Goal: Transaction & Acquisition: Purchase product/service

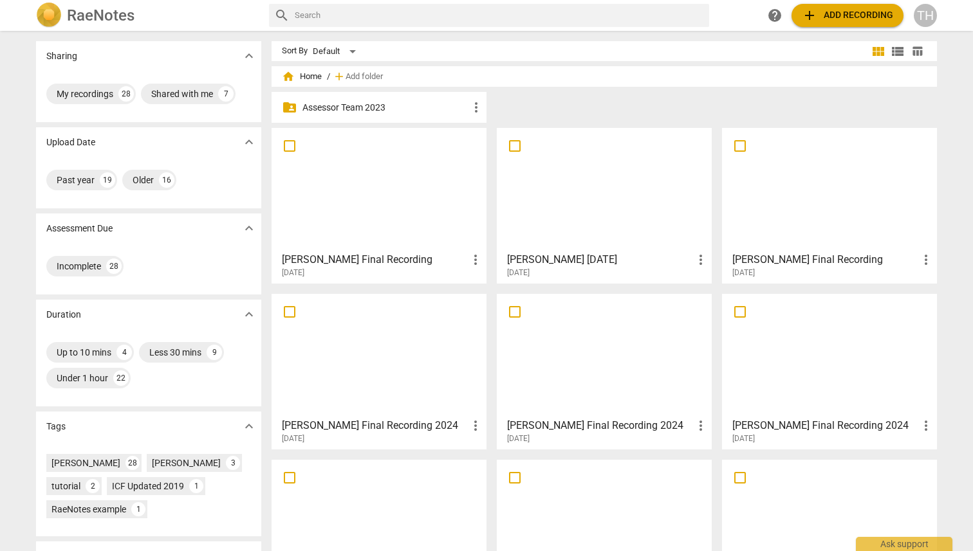
click at [598, 17] on span "help" at bounding box center [774, 15] width 15 height 15
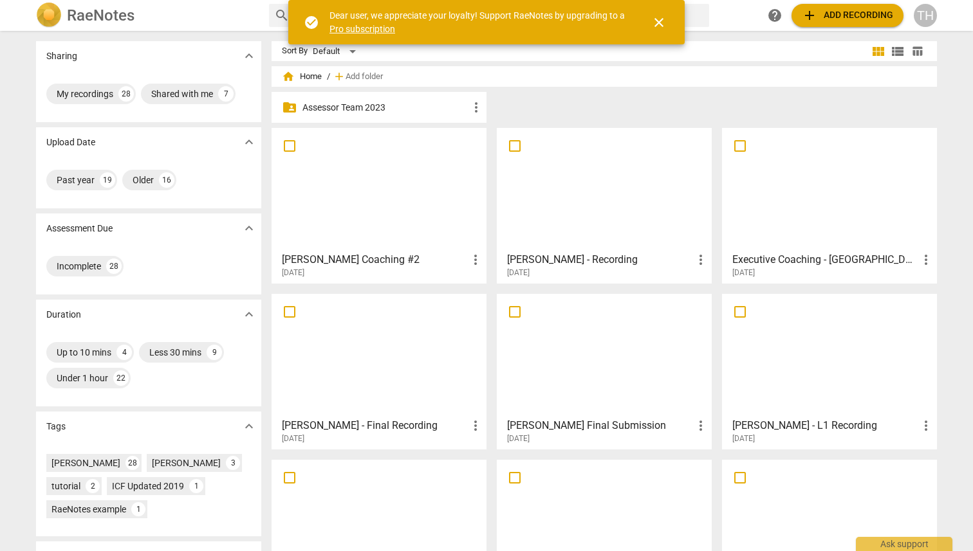
click at [663, 21] on span "close" at bounding box center [658, 22] width 15 height 15
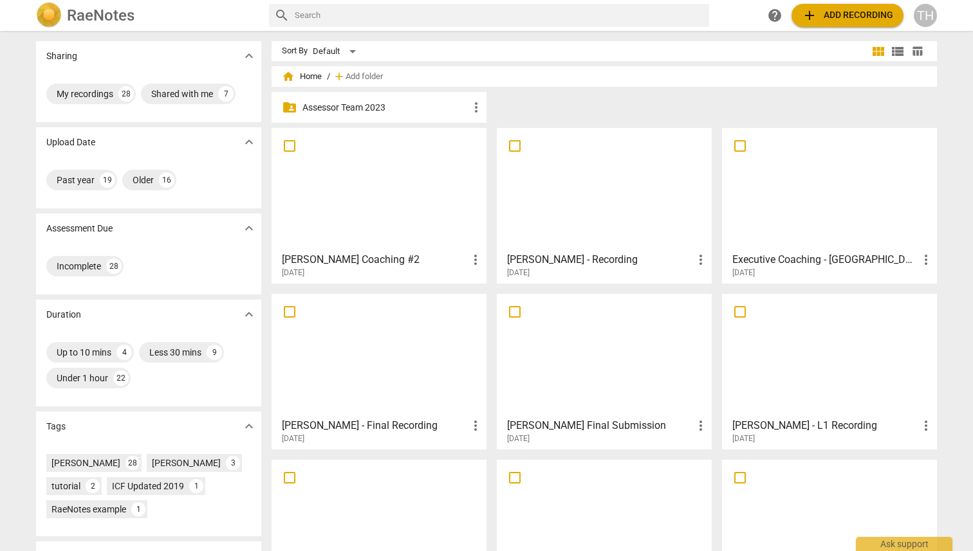
click at [926, 14] on div "TH" at bounding box center [924, 15] width 23 height 23
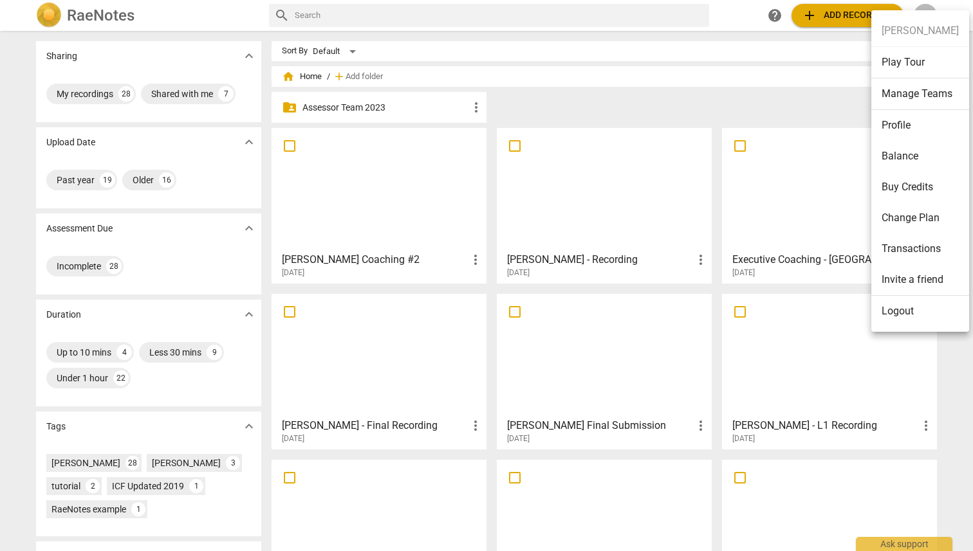
click at [916, 153] on li "Balance" at bounding box center [920, 156] width 98 height 31
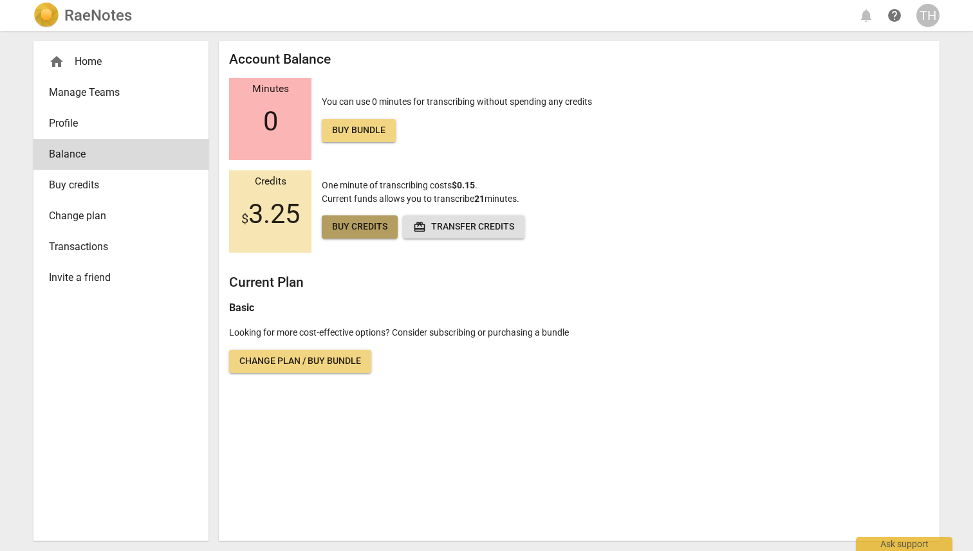
click at [356, 226] on span "Buy credits" at bounding box center [359, 227] width 55 height 13
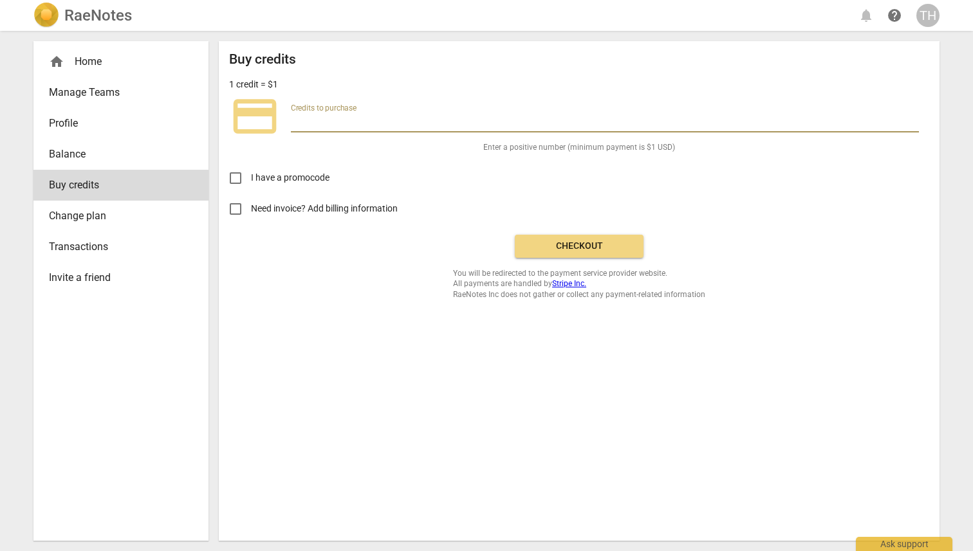
click at [313, 123] on input "number" at bounding box center [605, 123] width 628 height 19
click at [235, 206] on input "Need invoice? Add billing information" at bounding box center [235, 209] width 31 height 31
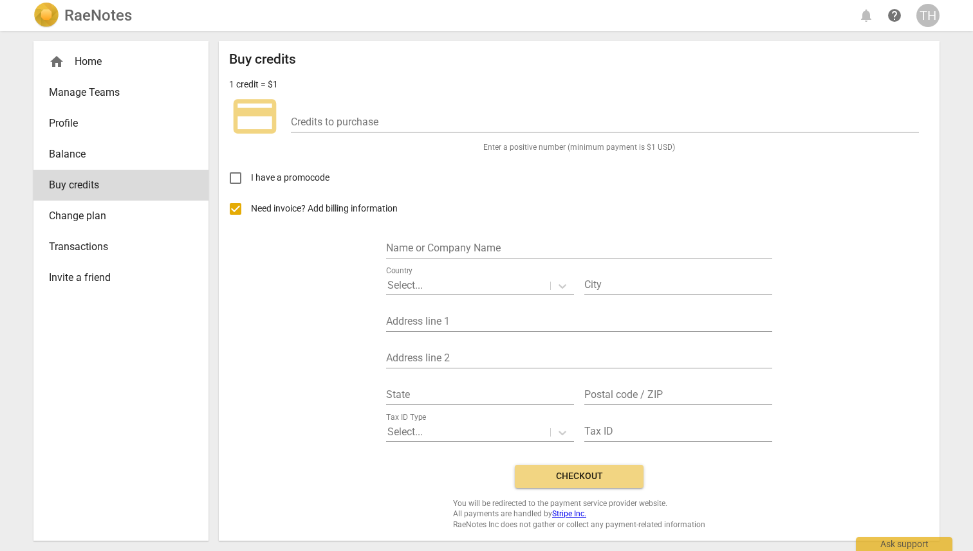
click at [235, 206] on input "Need invoice? Add billing information" at bounding box center [235, 209] width 31 height 31
checkbox input "false"
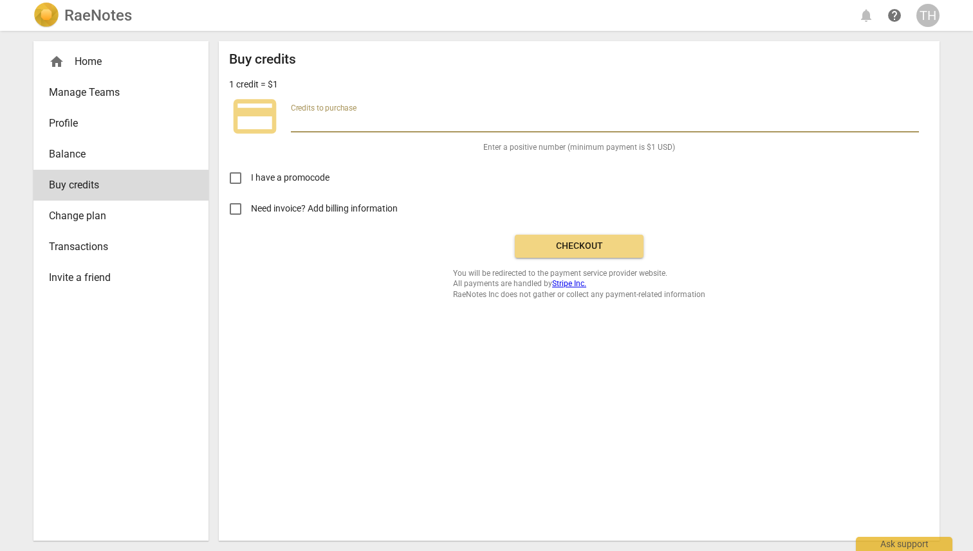
click at [316, 122] on input "number" at bounding box center [605, 123] width 628 height 19
type input "200"
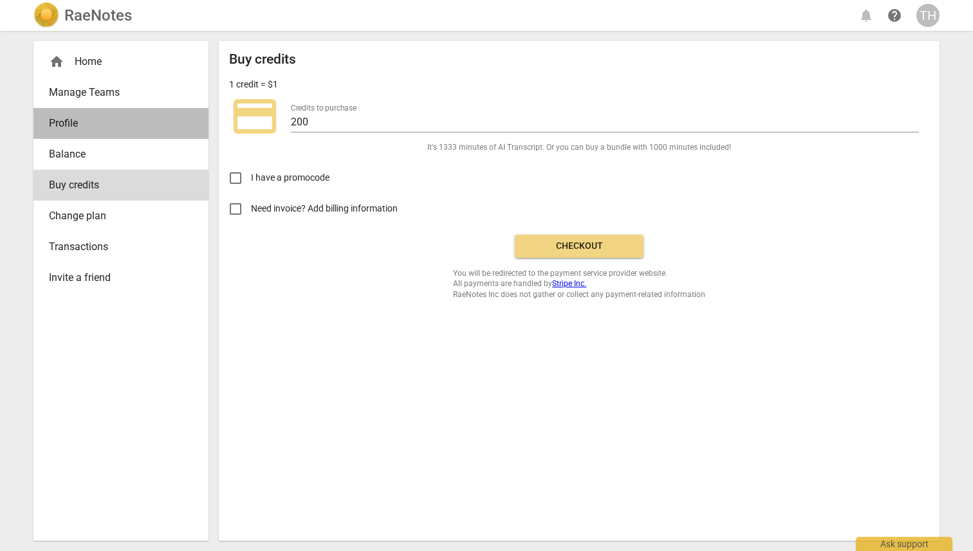
click at [69, 122] on span "Profile" at bounding box center [116, 123] width 134 height 15
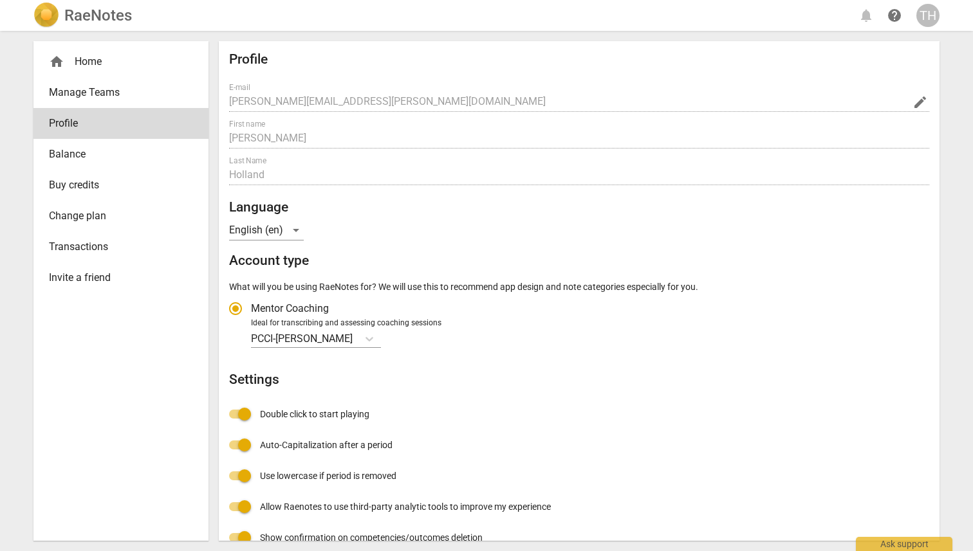
radio input "false"
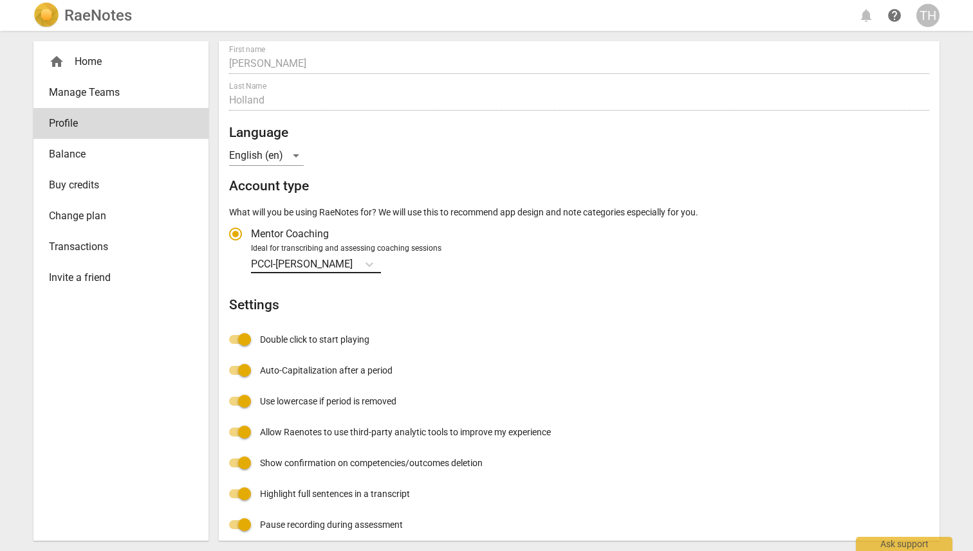
scroll to position [84, 0]
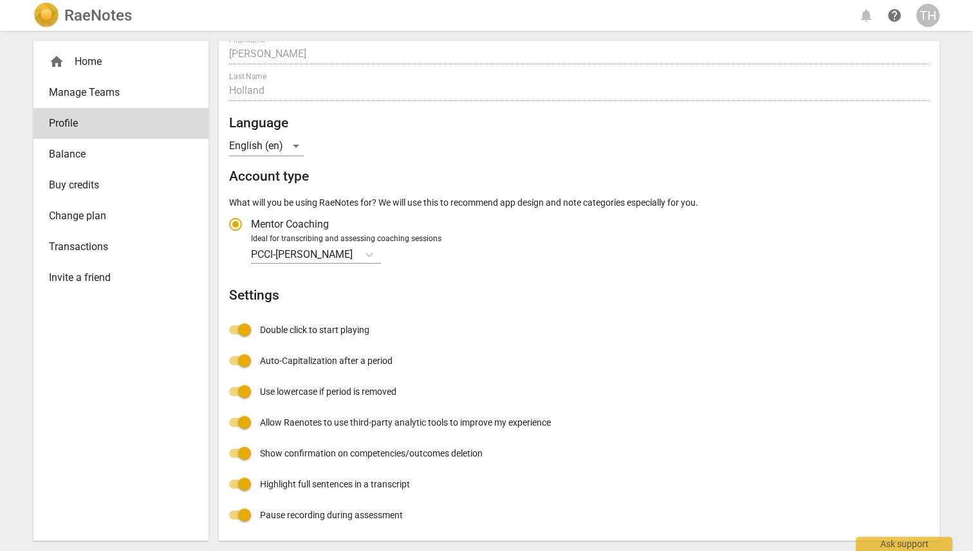
click at [82, 245] on span "Transactions" at bounding box center [116, 246] width 134 height 15
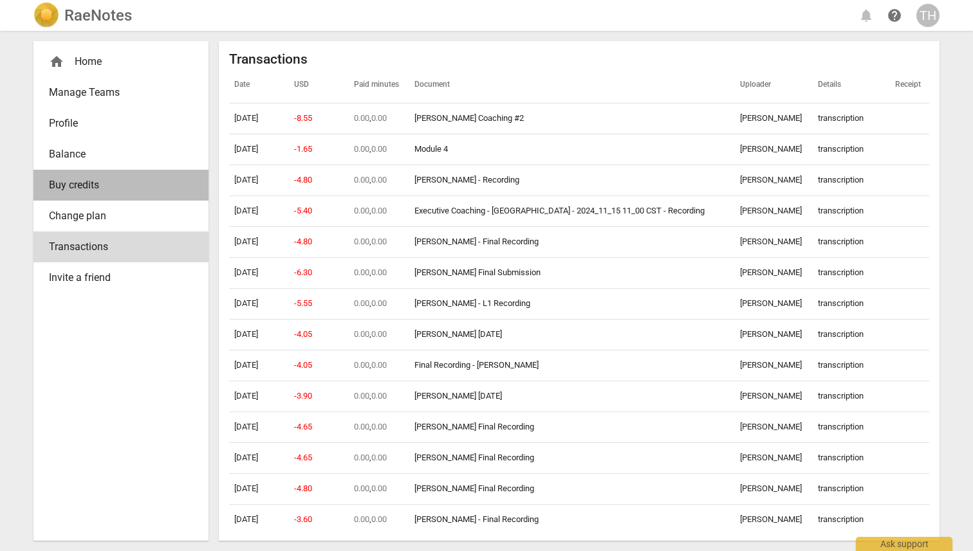
click at [88, 187] on span "Buy credits" at bounding box center [116, 185] width 134 height 15
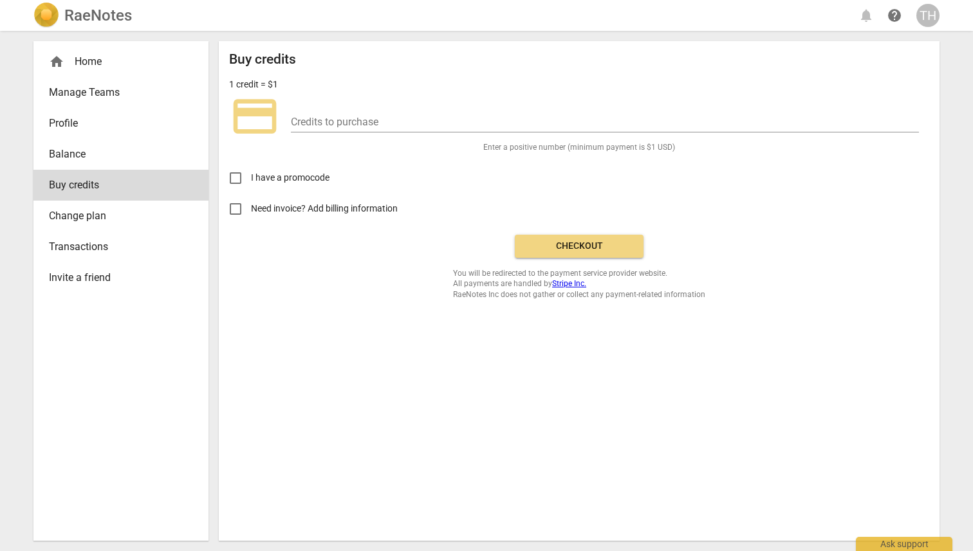
click at [90, 216] on span "Change plan" at bounding box center [116, 215] width 134 height 15
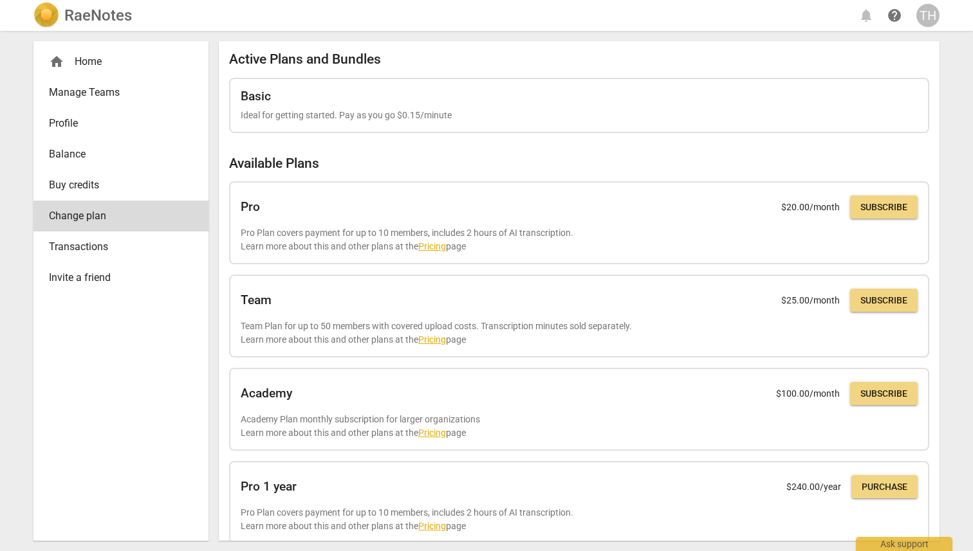
click at [73, 248] on span "Transactions" at bounding box center [116, 246] width 134 height 15
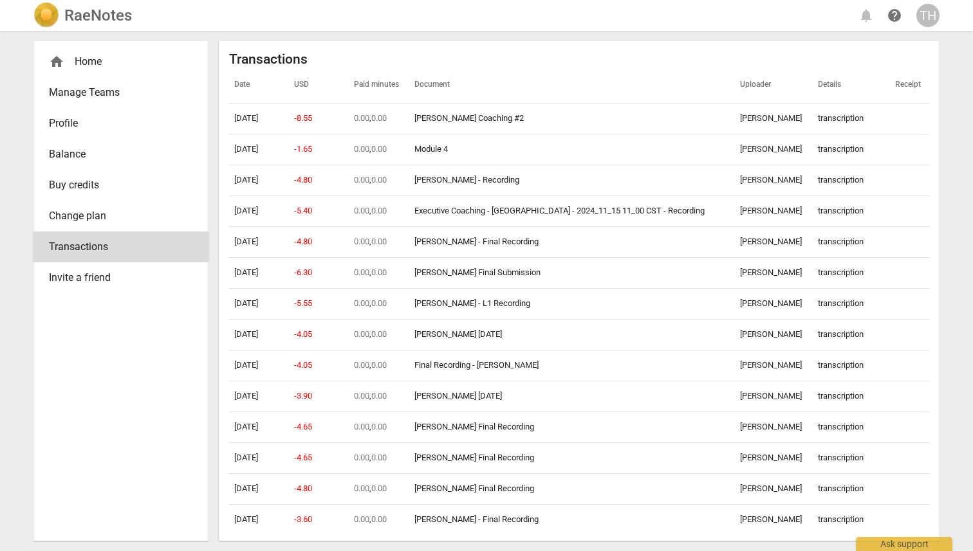
click at [64, 126] on span "Profile" at bounding box center [116, 123] width 134 height 15
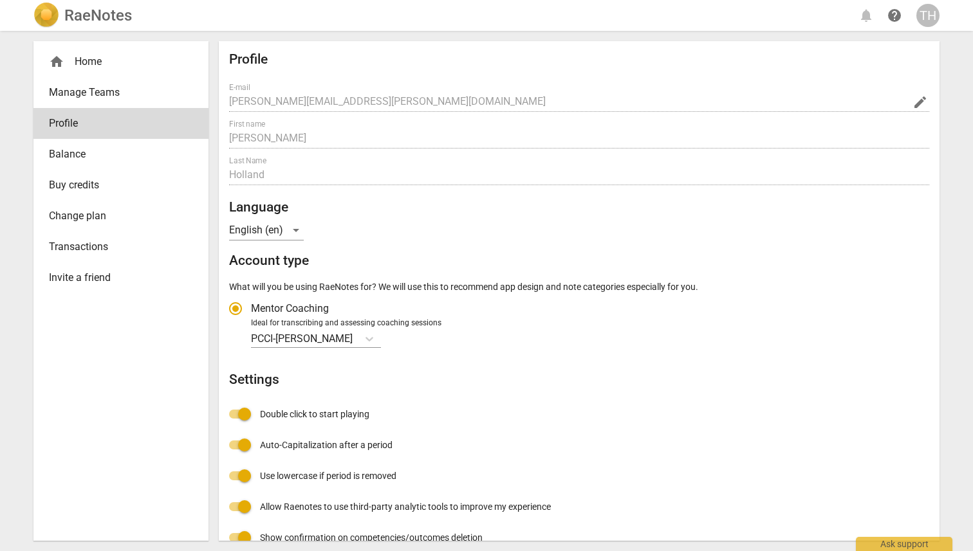
radio input "false"
click at [91, 64] on div "home Home" at bounding box center [116, 61] width 134 height 15
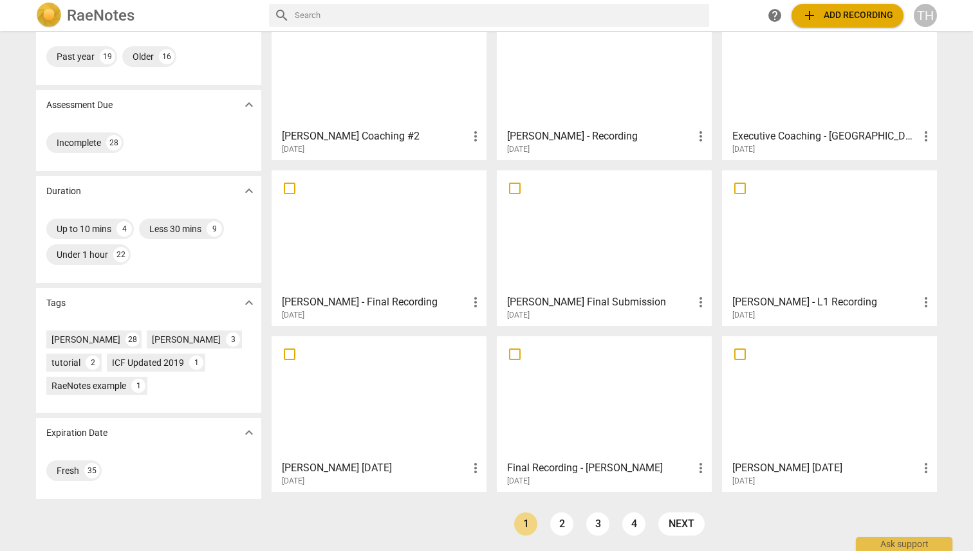
scroll to position [125, 0]
click at [180, 337] on div "[PERSON_NAME]" at bounding box center [186, 338] width 69 height 13
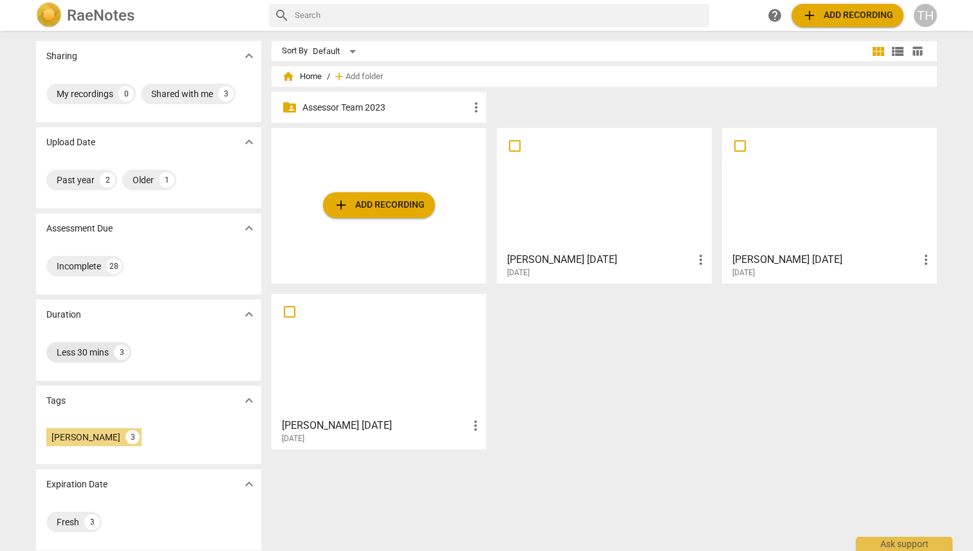
scroll to position [5, 0]
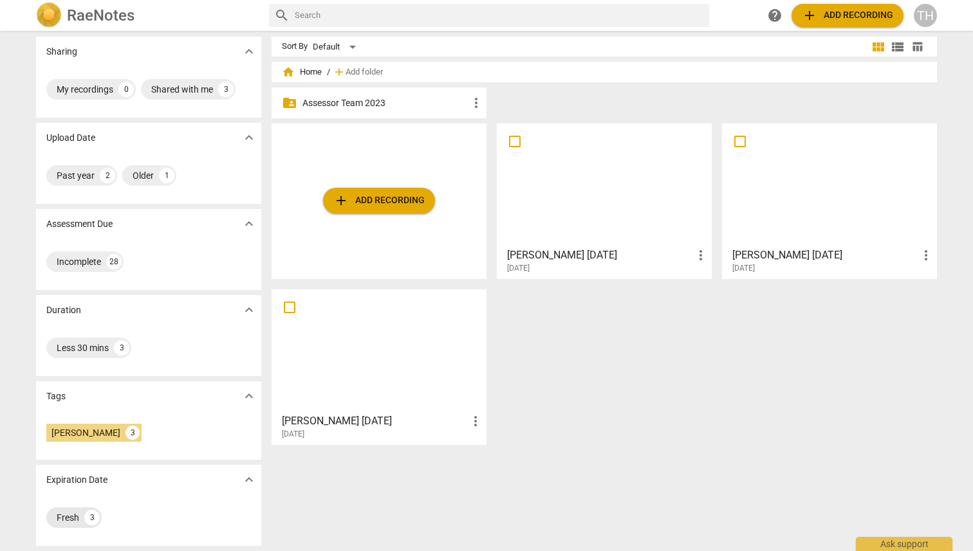
click at [64, 515] on div "Fresh" at bounding box center [68, 517] width 23 height 13
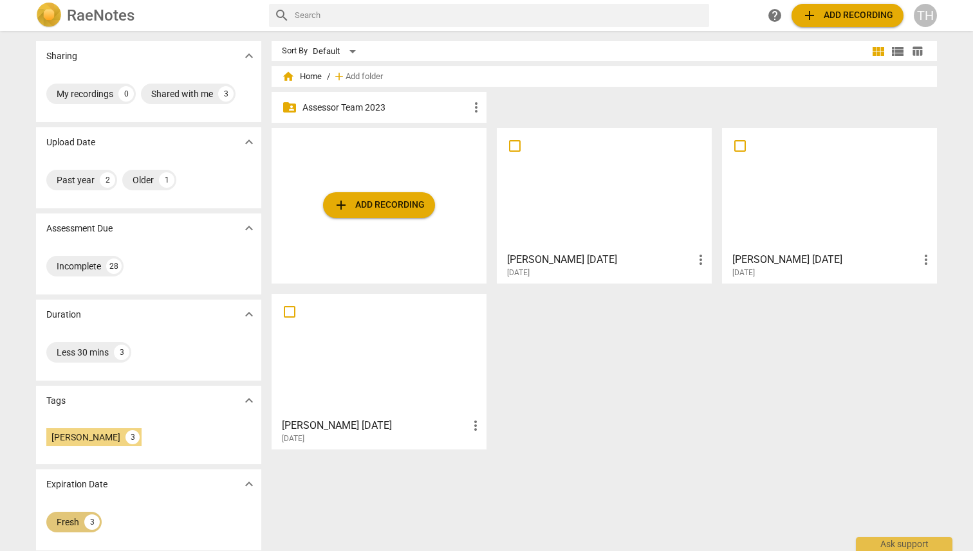
click at [64, 522] on div "Fresh" at bounding box center [68, 522] width 23 height 13
